Goal: Transaction & Acquisition: Book appointment/travel/reservation

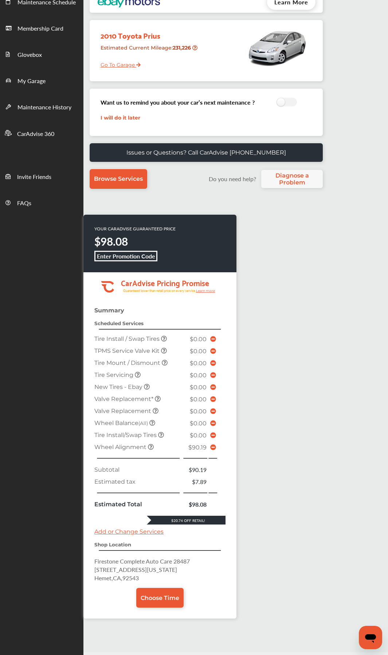
scroll to position [120, 0]
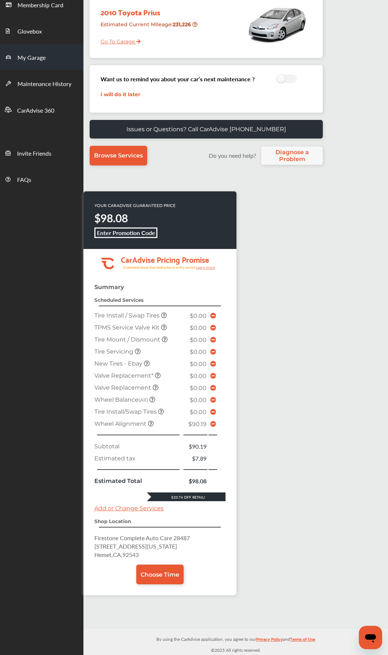
click at [40, 60] on span "My Garage" at bounding box center [31, 57] width 28 height 9
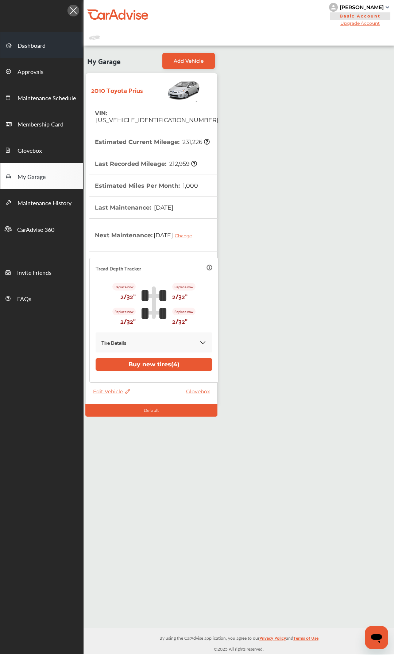
click at [34, 42] on span "Dashboard" at bounding box center [31, 45] width 28 height 9
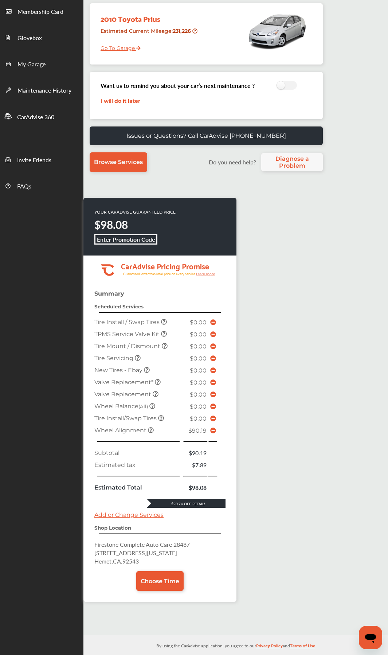
scroll to position [120, 0]
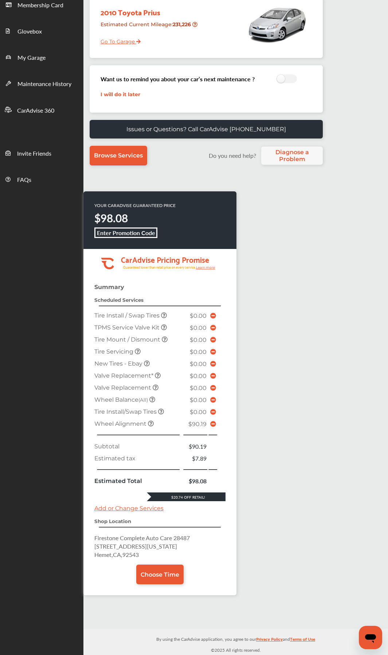
click at [211, 349] on icon at bounding box center [213, 424] width 6 height 6
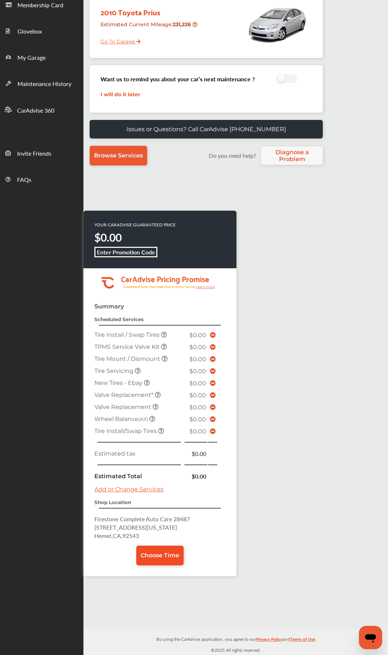
click at [167, 349] on span "Choose Time" at bounding box center [160, 555] width 39 height 7
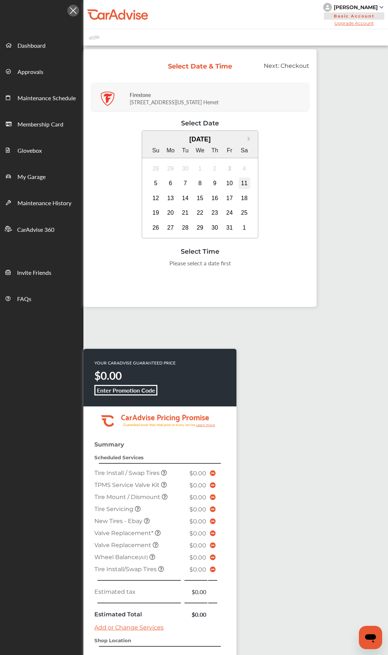
click at [241, 185] on div "11" at bounding box center [245, 184] width 12 height 12
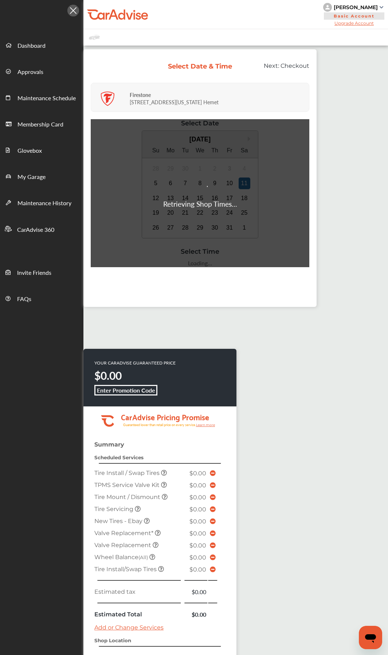
click at [152, 182] on div "Retrieving Shop Times..." at bounding box center [200, 193] width 219 height 148
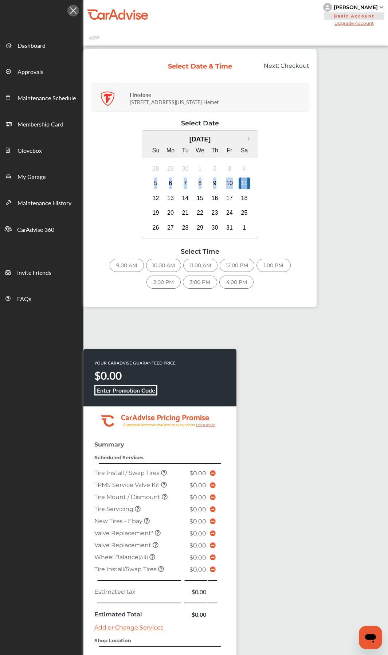
click at [155, 184] on div "5" at bounding box center [156, 184] width 12 height 12
click at [132, 264] on div "10:00 AM" at bounding box center [127, 265] width 35 height 13
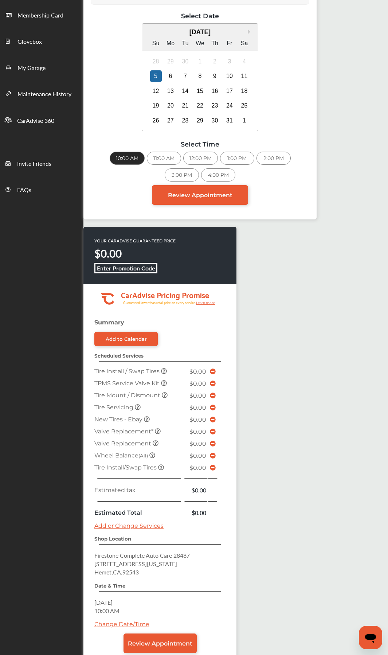
scroll to position [109, 0]
click at [177, 349] on span "Review Appointment" at bounding box center [160, 643] width 65 height 7
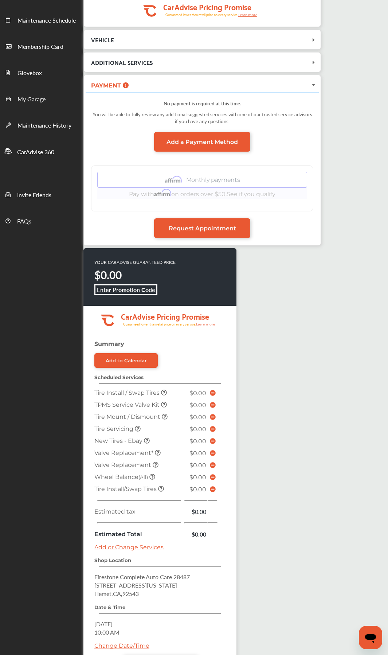
scroll to position [145, 0]
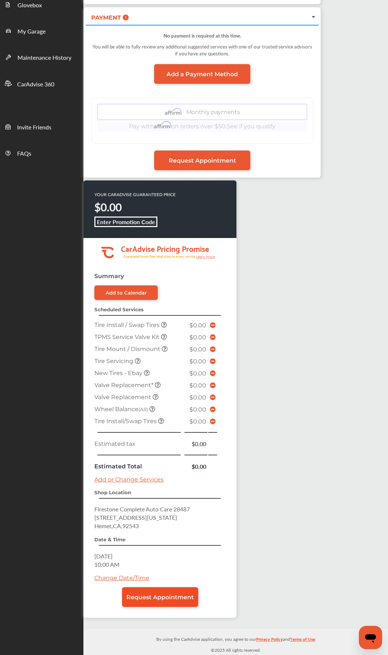
click at [173, 349] on span "Request Appointment" at bounding box center [160, 597] width 67 height 7
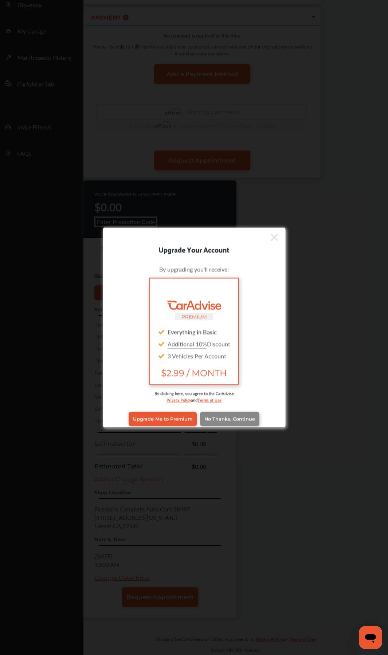
click at [233, 349] on span "No Thanks, Continue" at bounding box center [230, 418] width 51 height 5
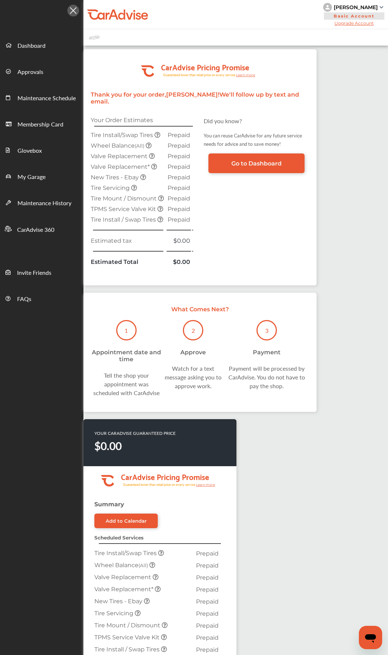
scroll to position [213, 0]
